Goal: Task Accomplishment & Management: Complete application form

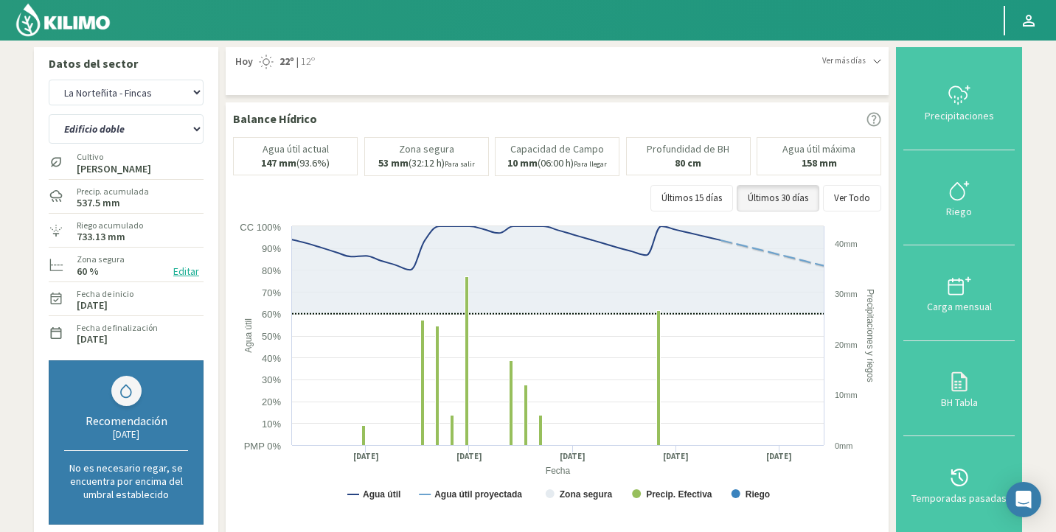
scroll to position [523, 0]
click at [157, 103] on select "Agr. Huertos de Chocalan Agrícola Bakia Agrícola [GEOGRAPHIC_DATA] - IC Agrícol…" at bounding box center [126, 93] width 155 height 26
click at [49, 80] on select "Agr. Huertos de Chocalan Agrícola Bakia Agrícola [GEOGRAPHIC_DATA] - IC Agrícol…" at bounding box center [126, 93] width 155 height 26
select select "1338: Object"
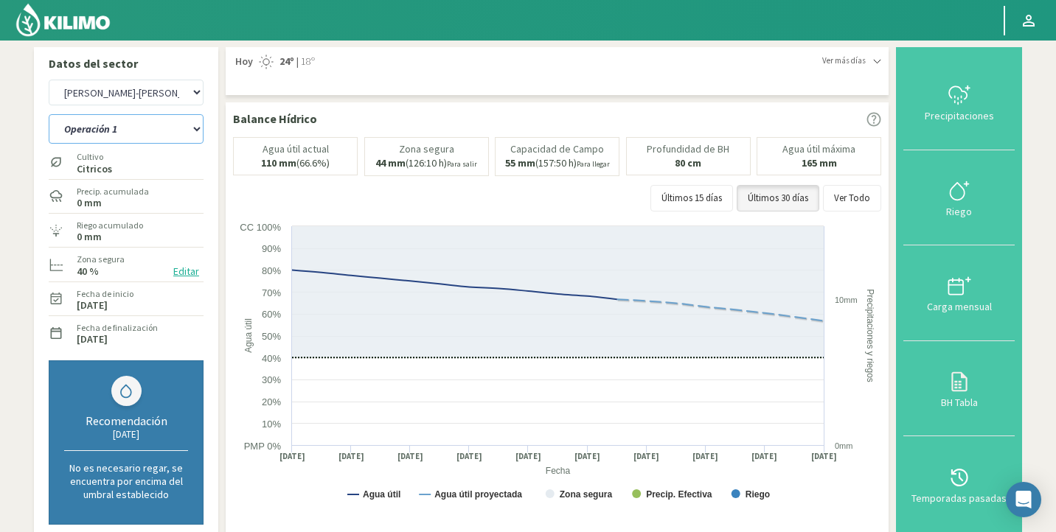
click at [112, 134] on select "Operación 1 Operación 2 Operación 3" at bounding box center [126, 128] width 155 height 29
click at [49, 114] on select "Operación 1 Operación 2 Operación 3" at bounding box center [126, 128] width 155 height 29
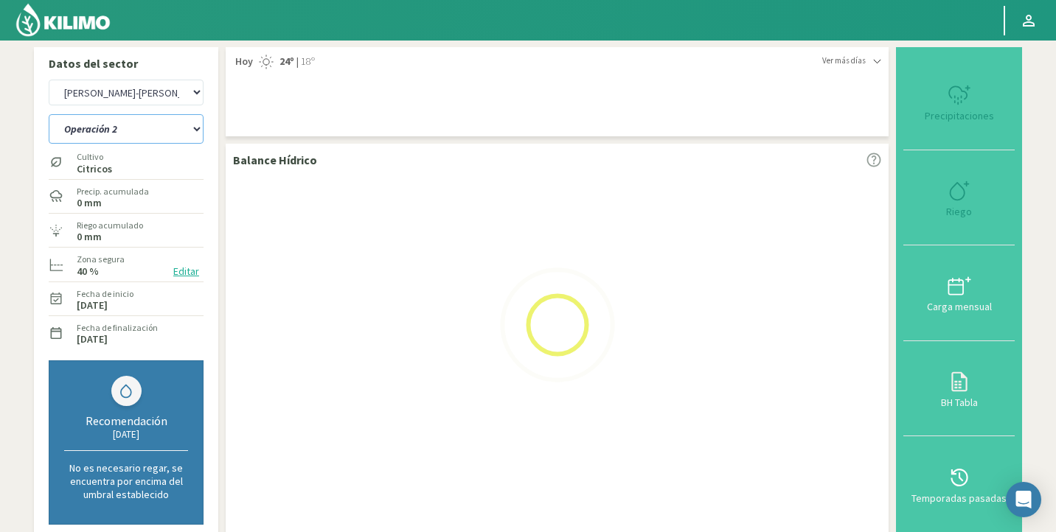
select select "27: Object"
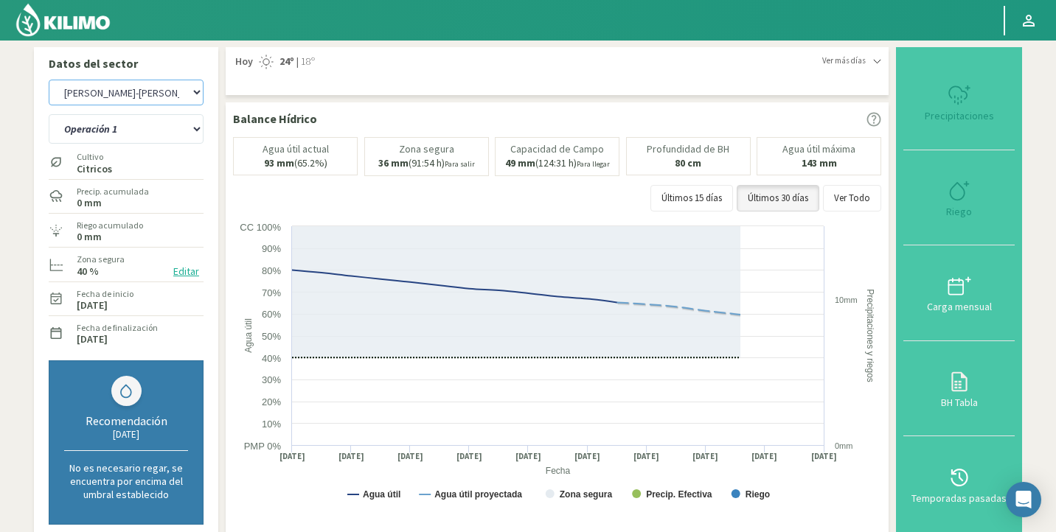
click at [142, 98] on select "Agr. Huertos de Chocalan Agrícola Bakia Agrícola [GEOGRAPHIC_DATA] - IC Agrícol…" at bounding box center [126, 93] width 155 height 26
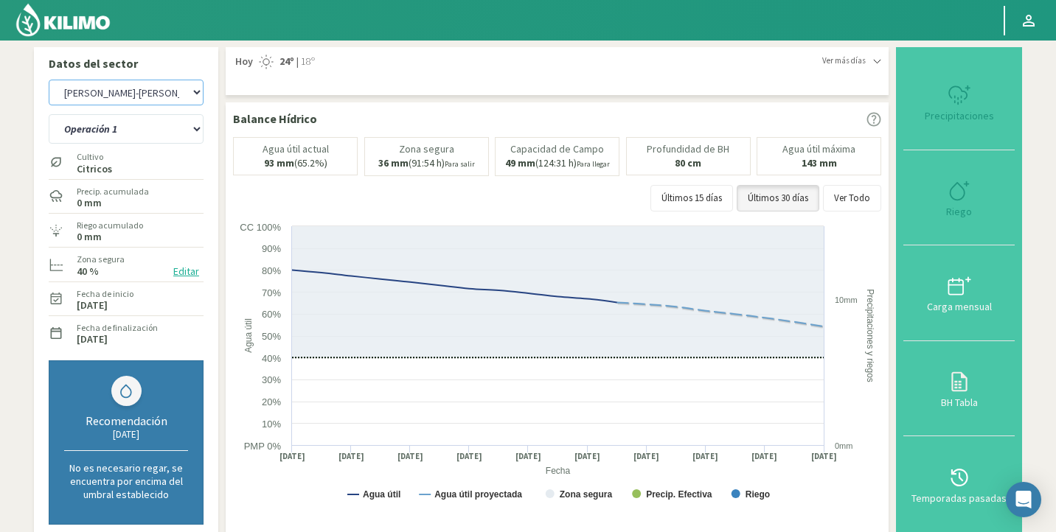
select select "1609: Object"
select select "31: Object"
click at [49, 80] on select "Agr. Huertos de Chocalan Agrícola Bakia Agrícola [GEOGRAPHIC_DATA] - IC Agrícol…" at bounding box center [126, 93] width 155 height 26
click at [139, 131] on select "Operación 1 Operación 2 Operación 3" at bounding box center [126, 128] width 155 height 29
select select "1881: Object"
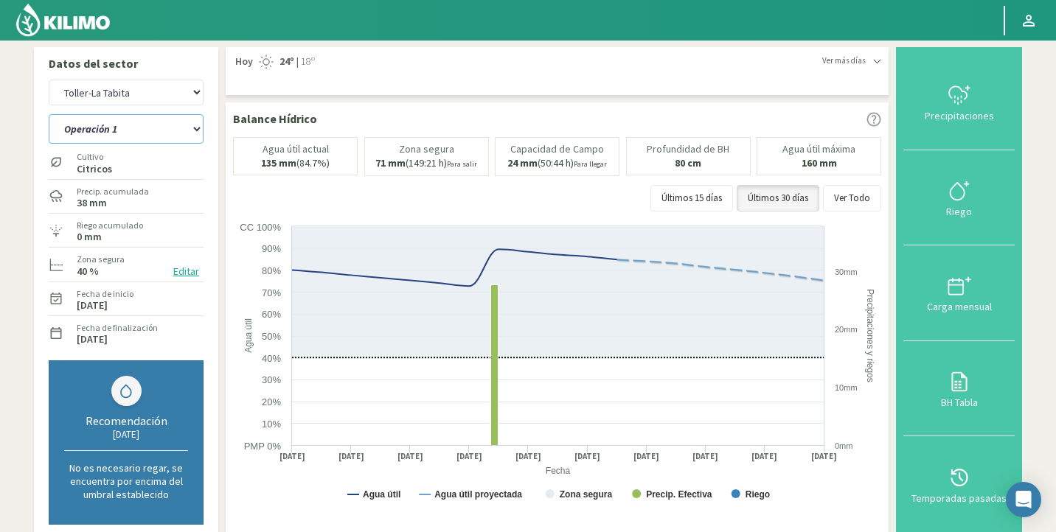
click at [49, 114] on select "Operación 1 Operación 2 Operación 3 Operación 4" at bounding box center [126, 128] width 155 height 29
click at [145, 137] on select "Operación 1 Operación 2 Operación 3 Operación 4" at bounding box center [126, 128] width 155 height 29
click at [49, 114] on select "Operación 1 Operación 2 Operación 3 Operación 4" at bounding box center [126, 128] width 155 height 29
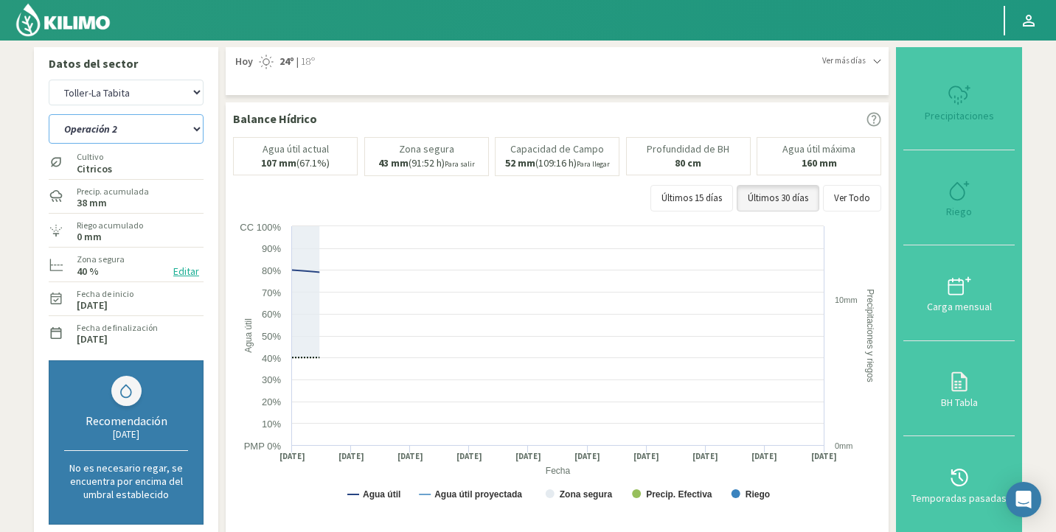
select select "33: Object"
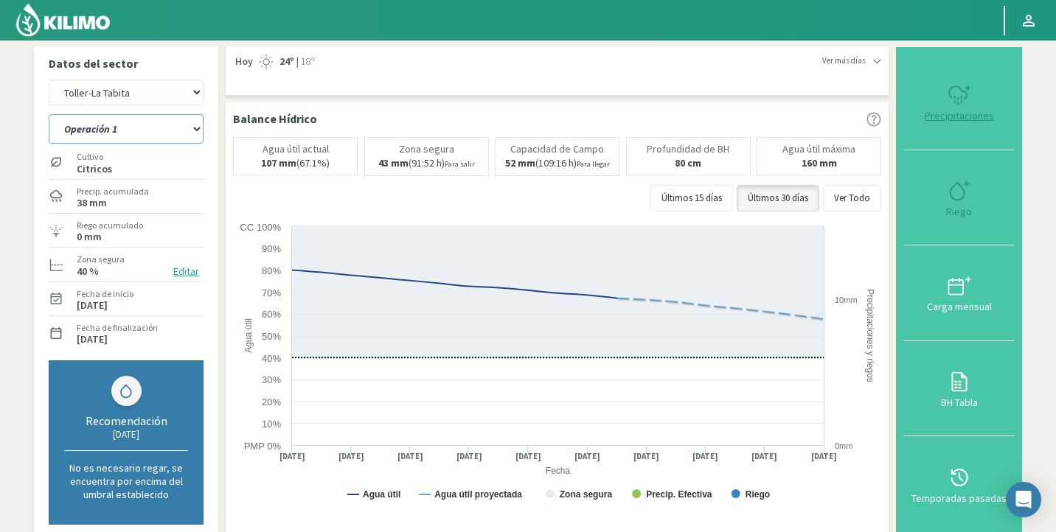
select select "2152: Object"
click at [106, 134] on select "Operación 1 Operación 2 Operación 3 Operación 4" at bounding box center [126, 128] width 155 height 29
click at [49, 114] on select "Operación 1 Operación 2 Operación 3 Operación 4" at bounding box center [126, 128] width 155 height 29
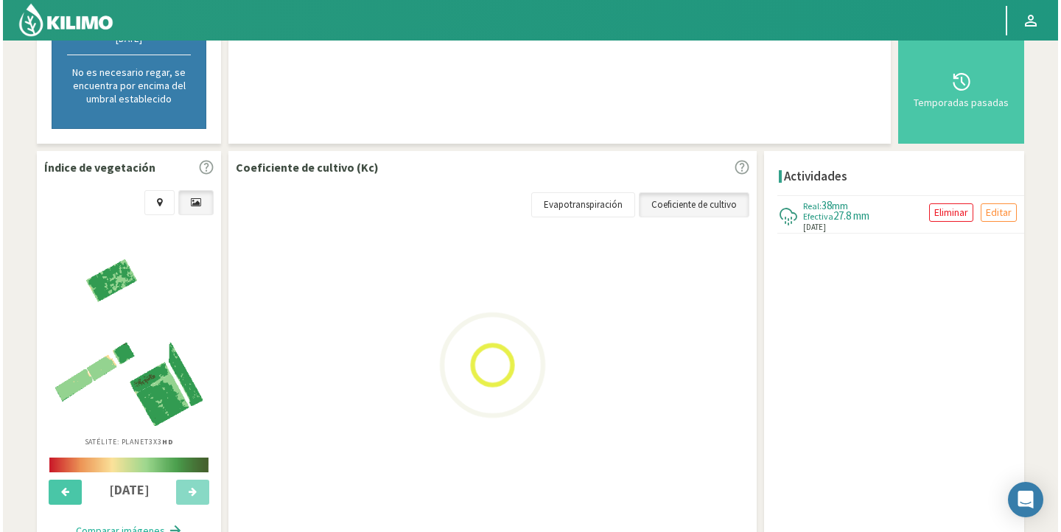
scroll to position [461, 0]
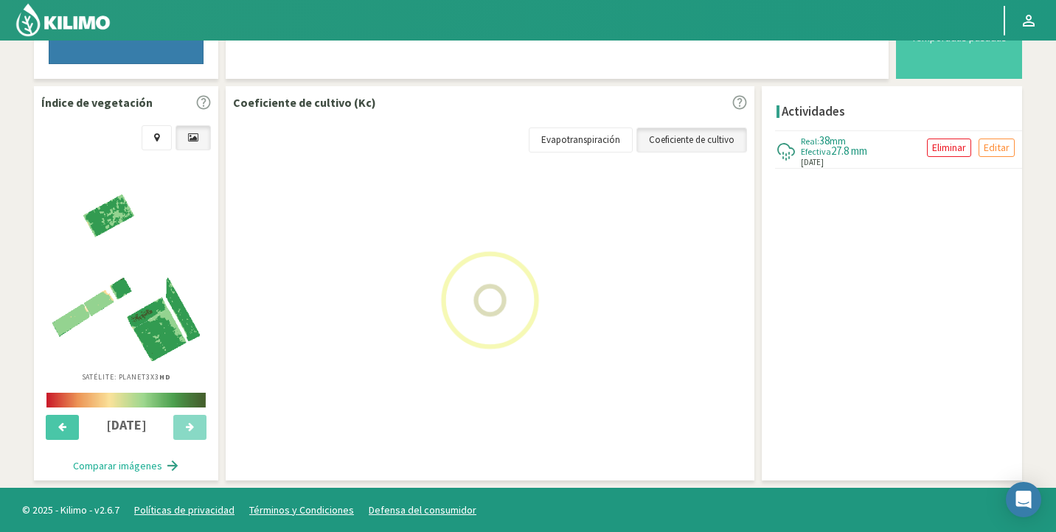
select select "38: Object"
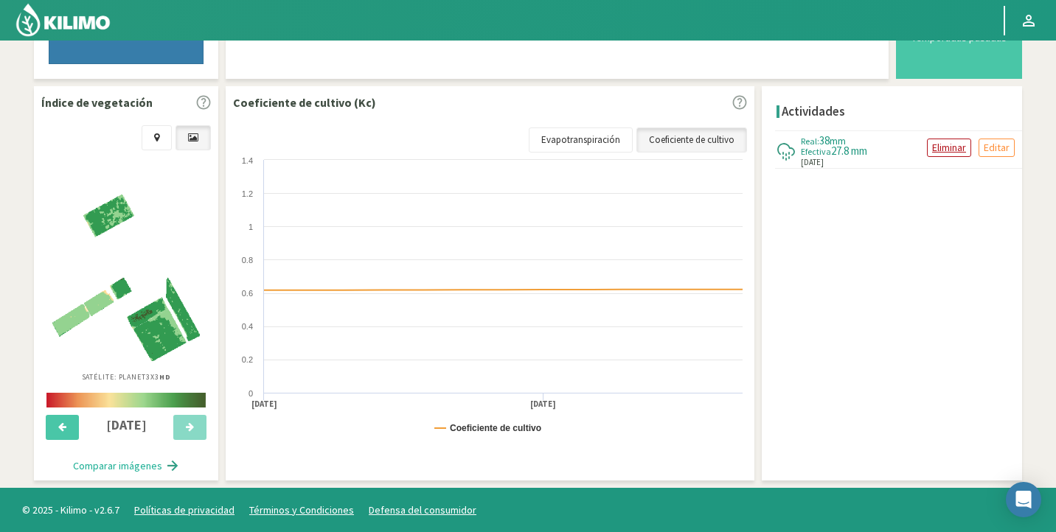
click at [956, 147] on p "Eliminar" at bounding box center [949, 147] width 34 height 17
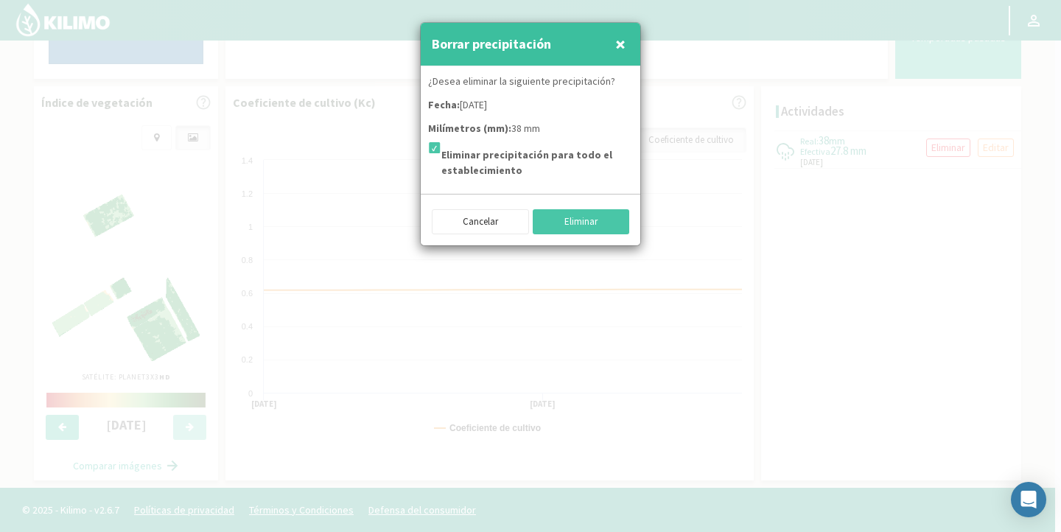
select select "2423: Object"
select select "41: Object"
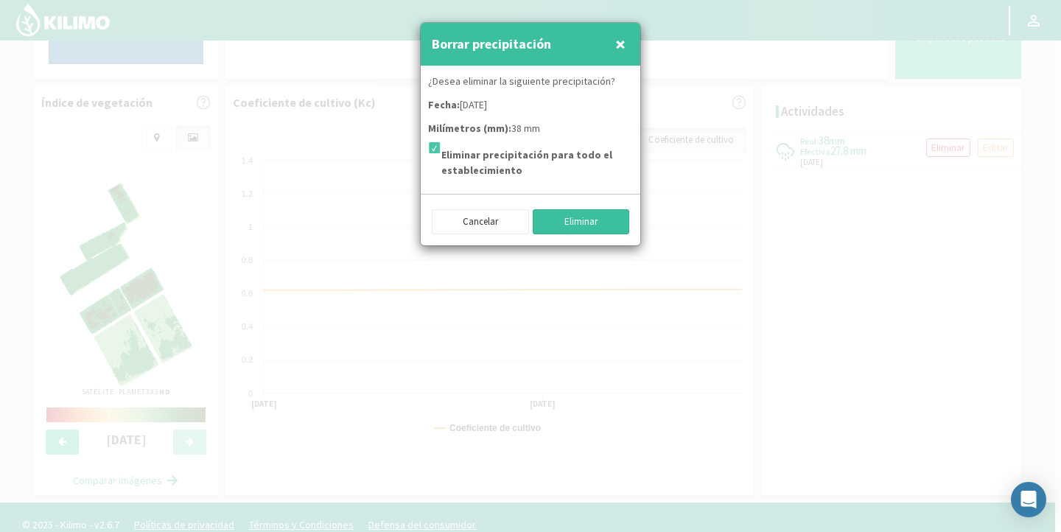
click at [553, 217] on button "Eliminar" at bounding box center [581, 221] width 97 height 25
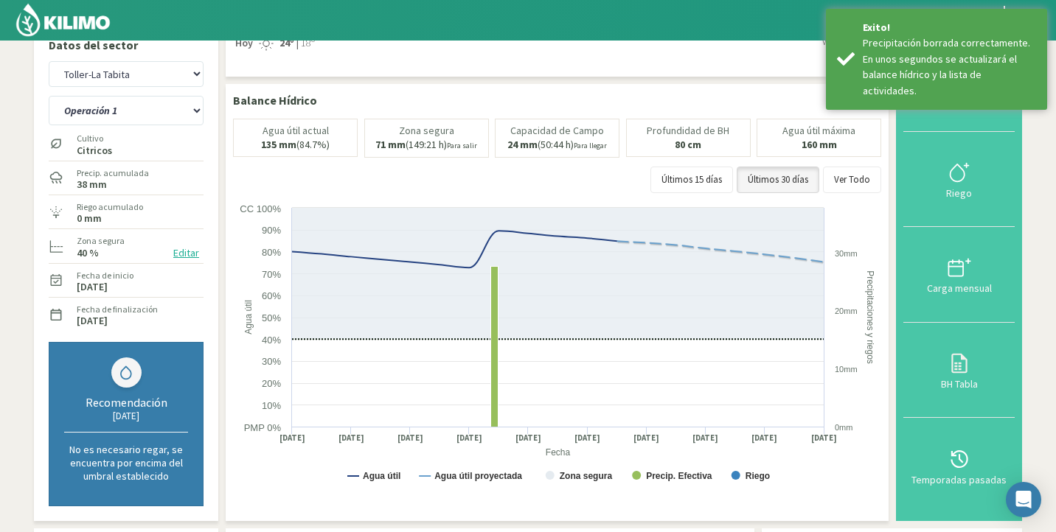
scroll to position [0, 0]
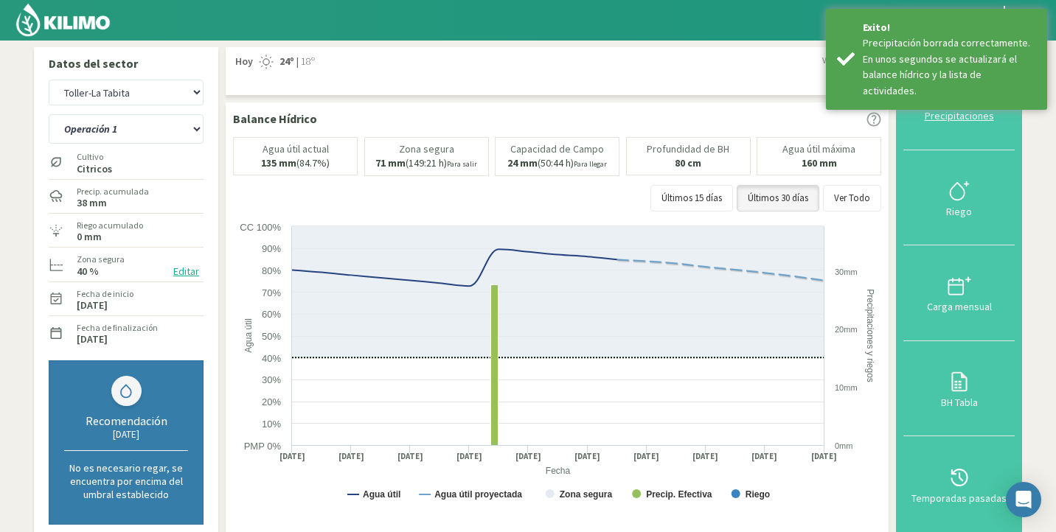
click at [960, 126] on button "Precipitaciones" at bounding box center [958, 103] width 111 height 96
type input "[DATE]"
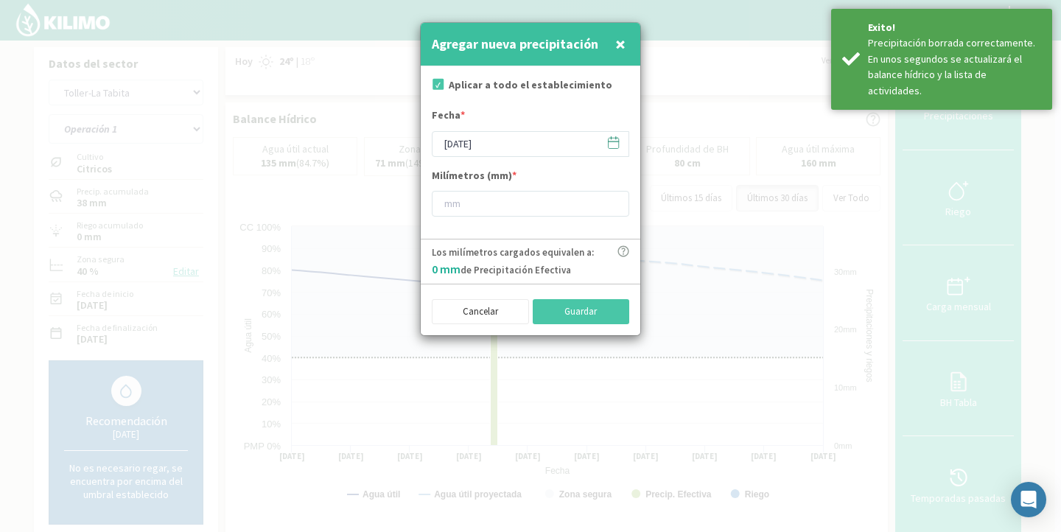
click at [618, 137] on icon at bounding box center [614, 143] width 14 height 14
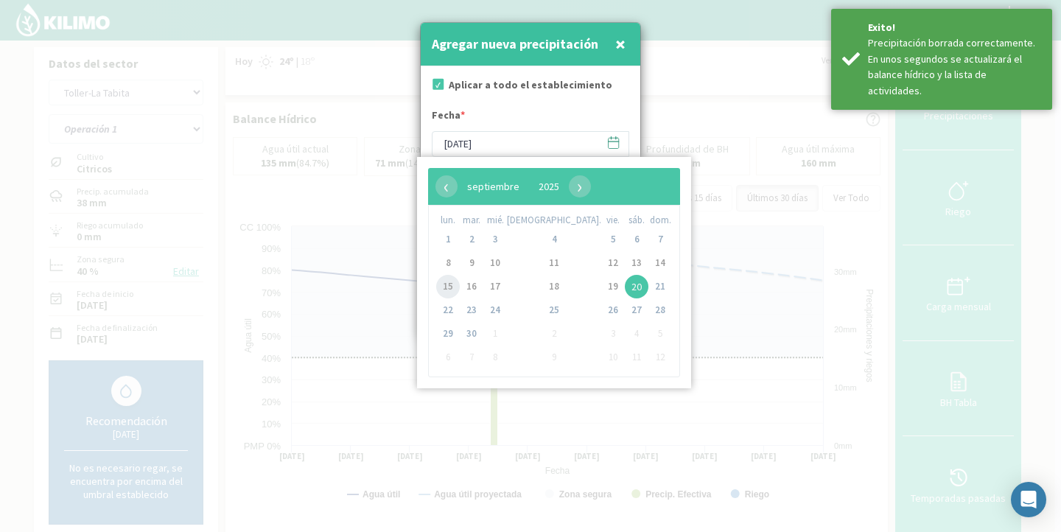
click at [451, 286] on span "15" at bounding box center [448, 287] width 24 height 24
type input "[DATE]"
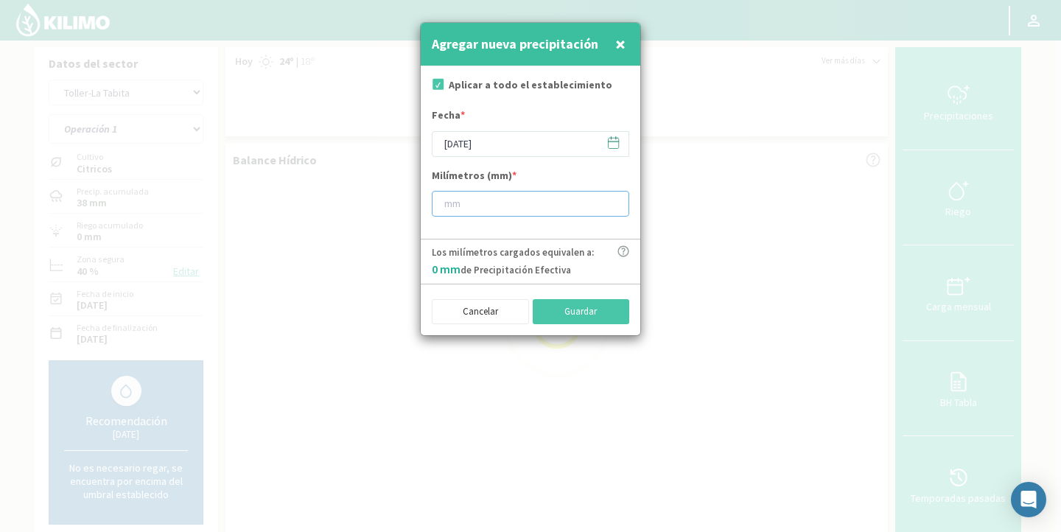
click at [498, 209] on input "number" at bounding box center [531, 204] width 198 height 26
click at [498, 193] on input "number" at bounding box center [531, 204] width 198 height 26
type input "38"
click at [573, 303] on button "Guardar" at bounding box center [581, 311] width 97 height 25
type input "[DATE]"
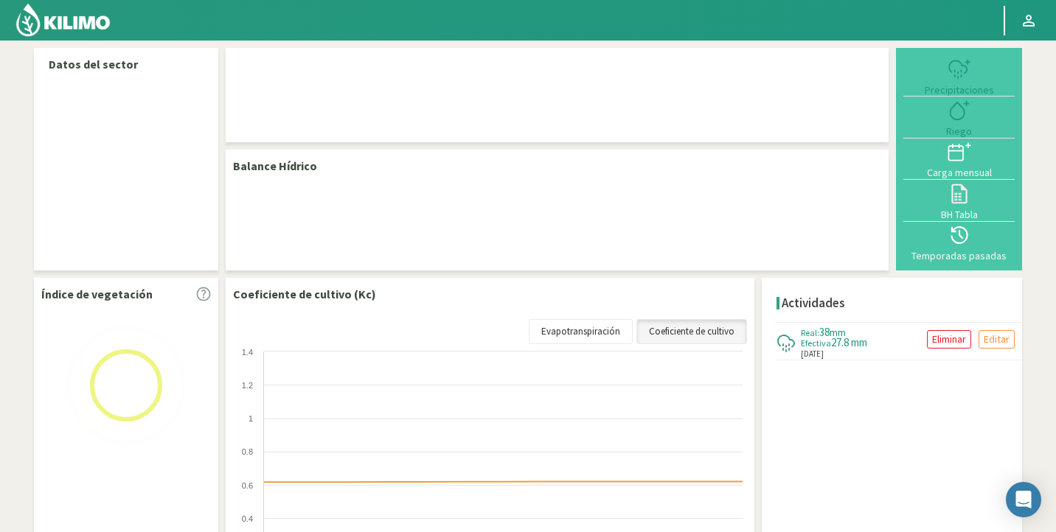
select select "262: Object"
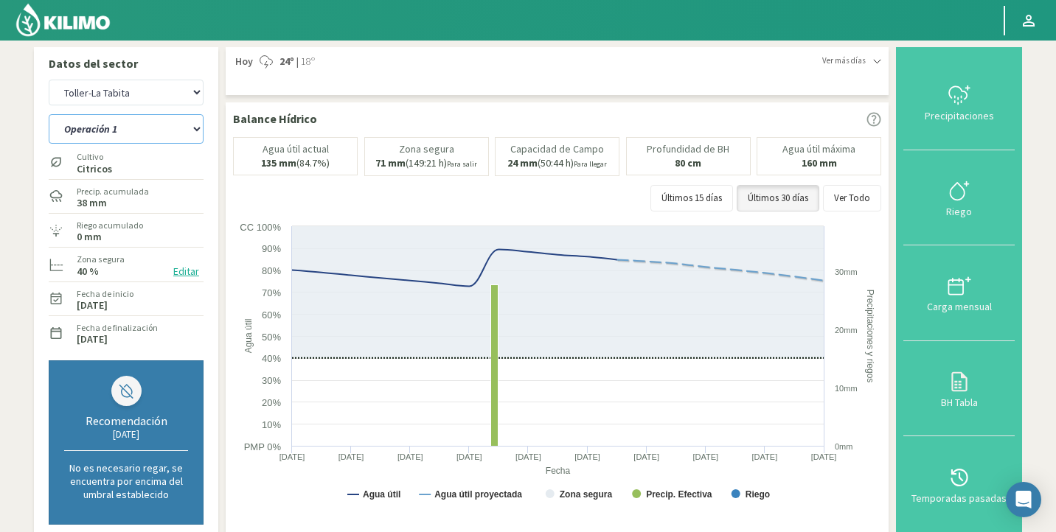
click at [93, 128] on select "Operación 1 Operación 2 Operación 3 Operación 4" at bounding box center [126, 128] width 155 height 29
click at [49, 114] on select "Operación 1 Operación 2 Operación 3 Operación 4" at bounding box center [126, 128] width 155 height 29
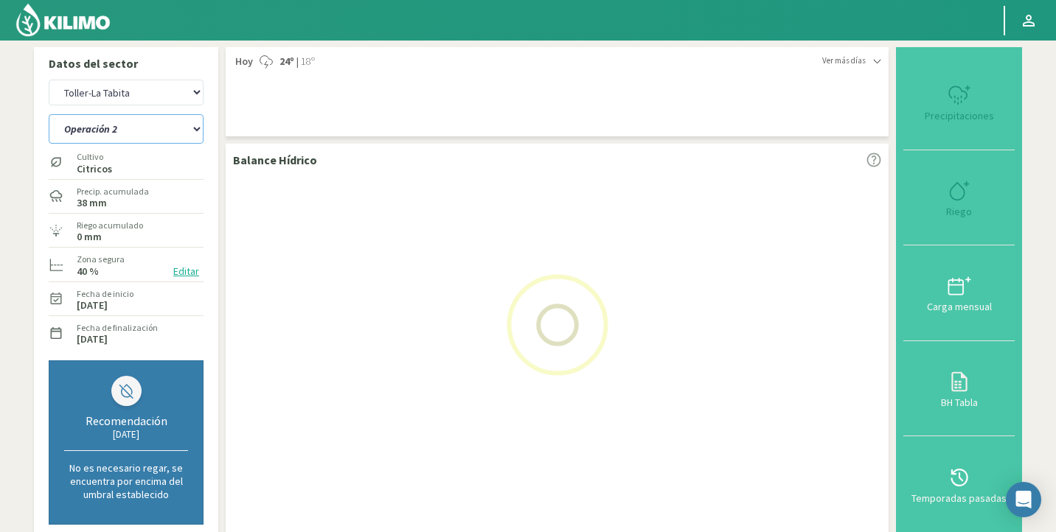
select select "0: Object"
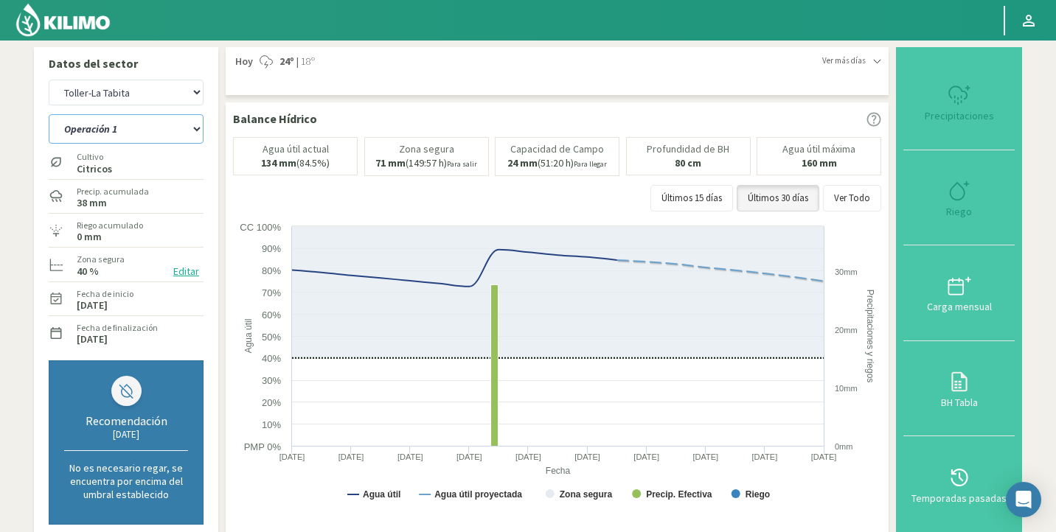
select select "533: Object"
select select "5: Object"
click at [151, 85] on select "Agr. Huertos de Chocalan Agrícola Bakia Agrícola [GEOGRAPHIC_DATA] - IC Agrícol…" at bounding box center [126, 93] width 155 height 26
click at [49, 80] on select "Agr. Huertos de Chocalan Agrícola Bakia Agrícola [GEOGRAPHIC_DATA] - IC Agrícol…" at bounding box center [126, 93] width 155 height 26
click at [157, 91] on select "Agr. Huertos de Chocalan Agrícola Bakia Agrícola [GEOGRAPHIC_DATA] - IC Agrícol…" at bounding box center [126, 93] width 155 height 26
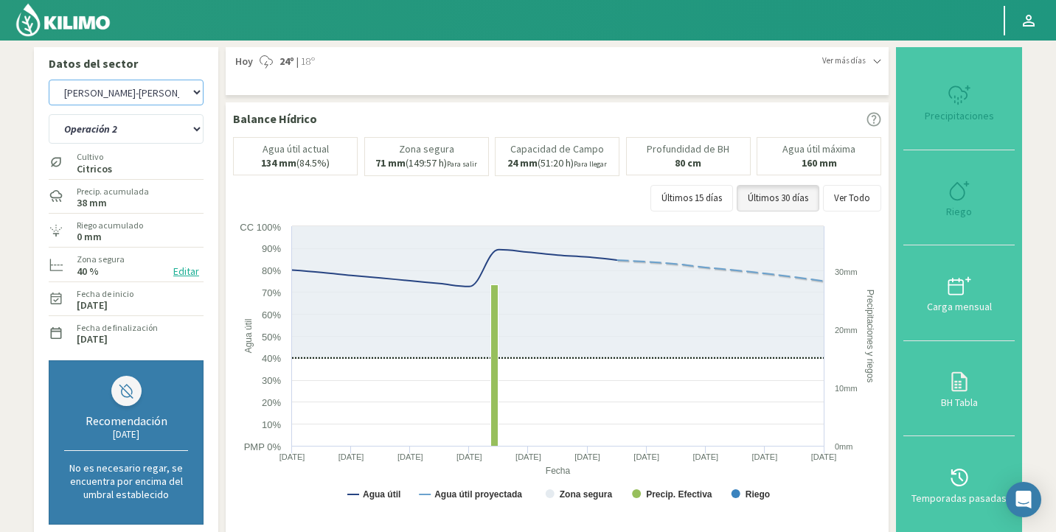
click at [49, 80] on select "Agr. Huertos de Chocalan Agrícola Bakia Agrícola [GEOGRAPHIC_DATA] - IC Agrícol…" at bounding box center [126, 93] width 155 height 26
select select "803: Object"
select select "8: Object"
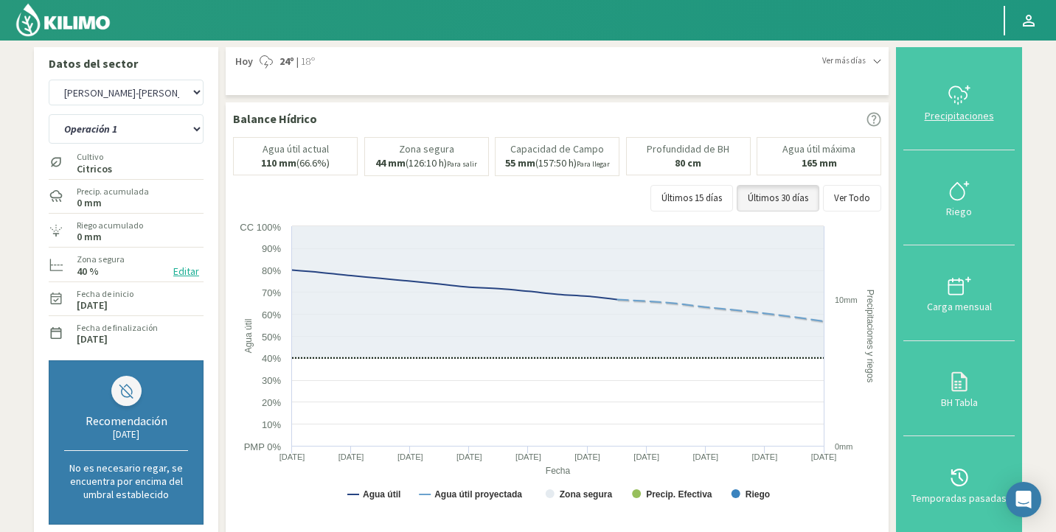
click at [963, 105] on icon at bounding box center [959, 95] width 24 height 24
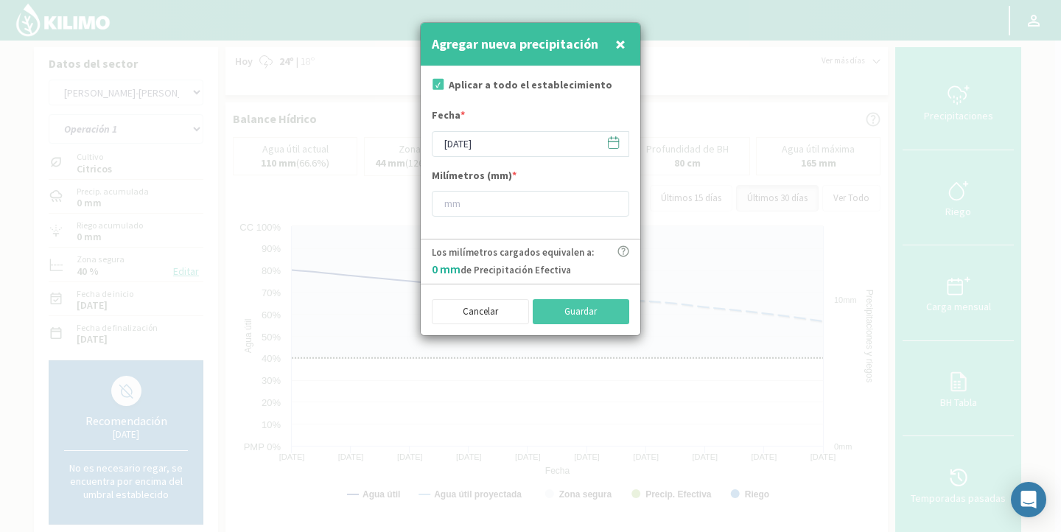
click at [610, 138] on icon at bounding box center [614, 143] width 14 height 14
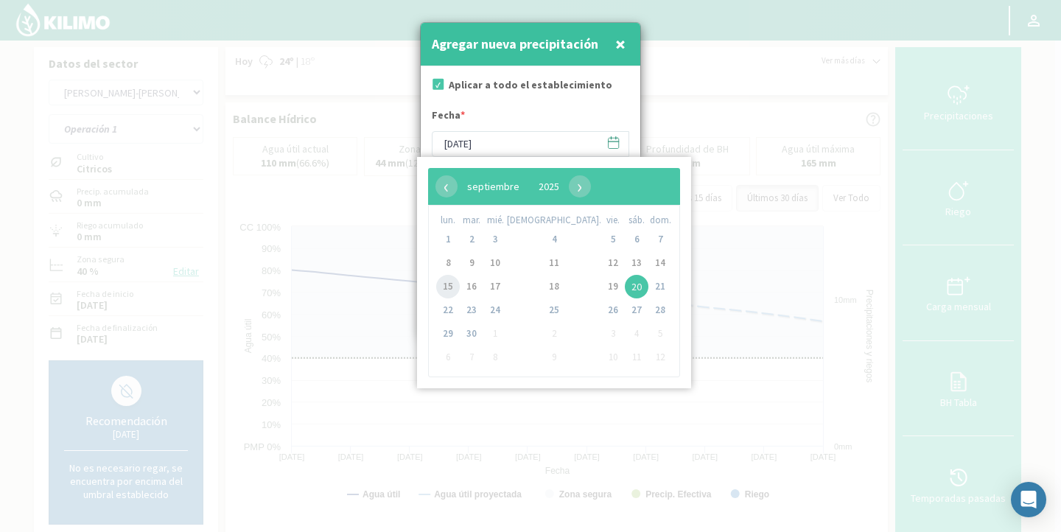
click at [446, 292] on span "15" at bounding box center [448, 287] width 24 height 24
type input "[DATE]"
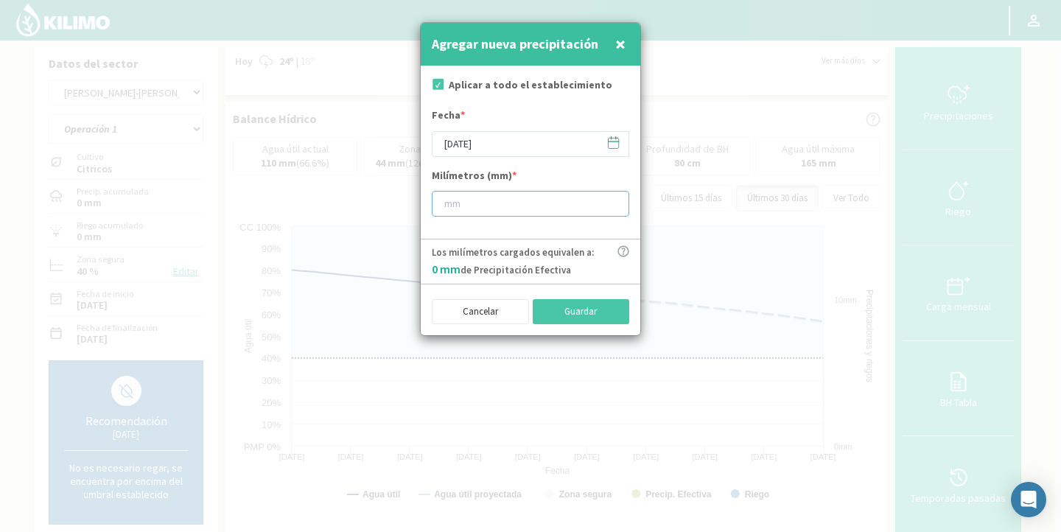
click at [489, 195] on input "number" at bounding box center [531, 204] width 198 height 26
type input "38"
click at [566, 320] on button "Guardar" at bounding box center [581, 311] width 97 height 25
type input "[DATE]"
